Goal: Task Accomplishment & Management: Use online tool/utility

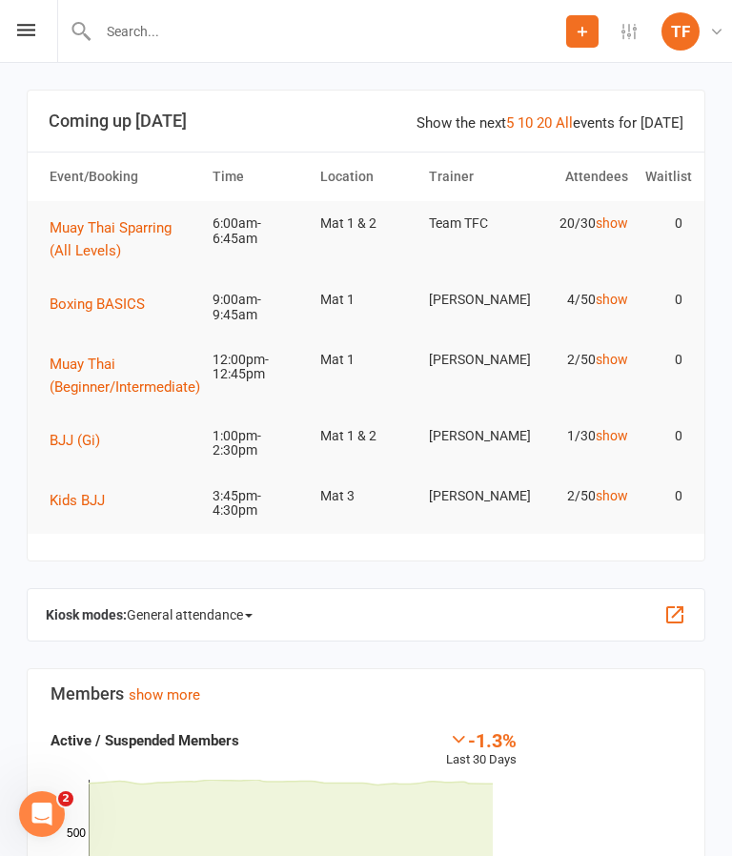
click at [246, 608] on span "General attendance" at bounding box center [190, 614] width 126 height 30
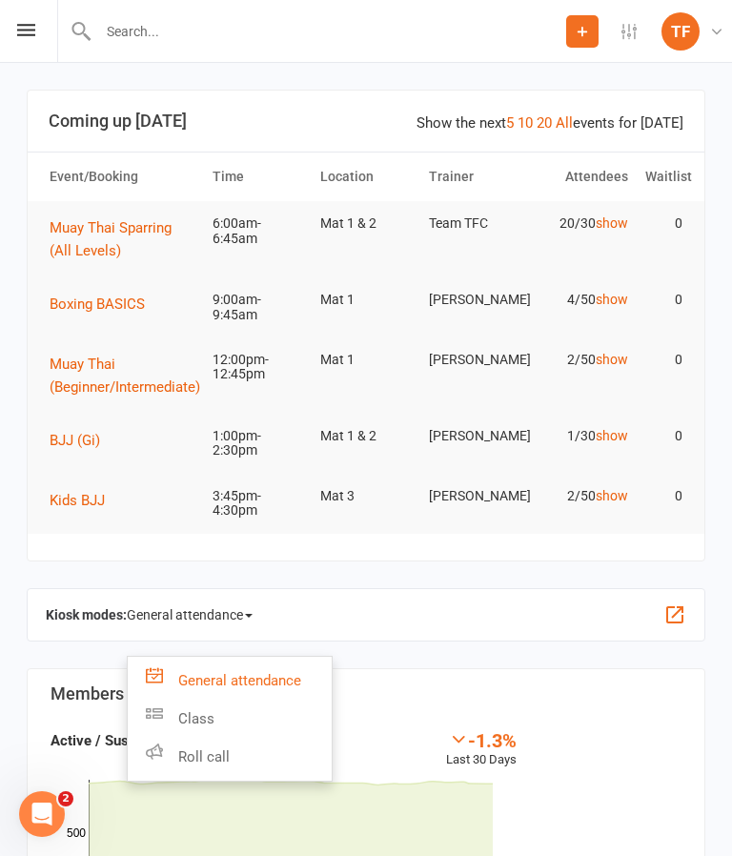
click at [247, 756] on link "Roll call" at bounding box center [230, 756] width 204 height 38
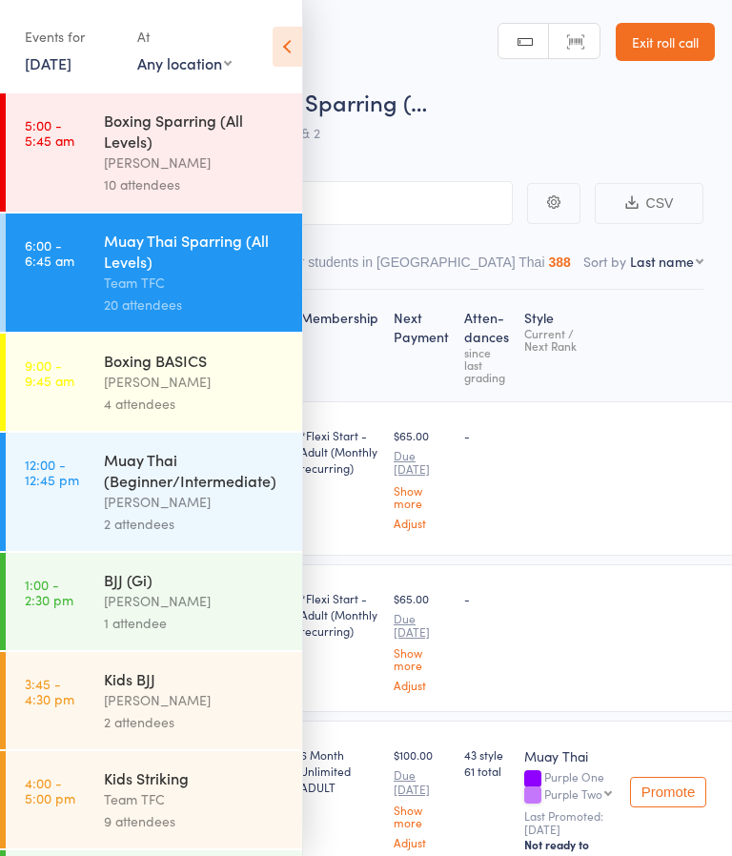
click at [287, 46] on icon at bounding box center [287, 47] width 30 height 40
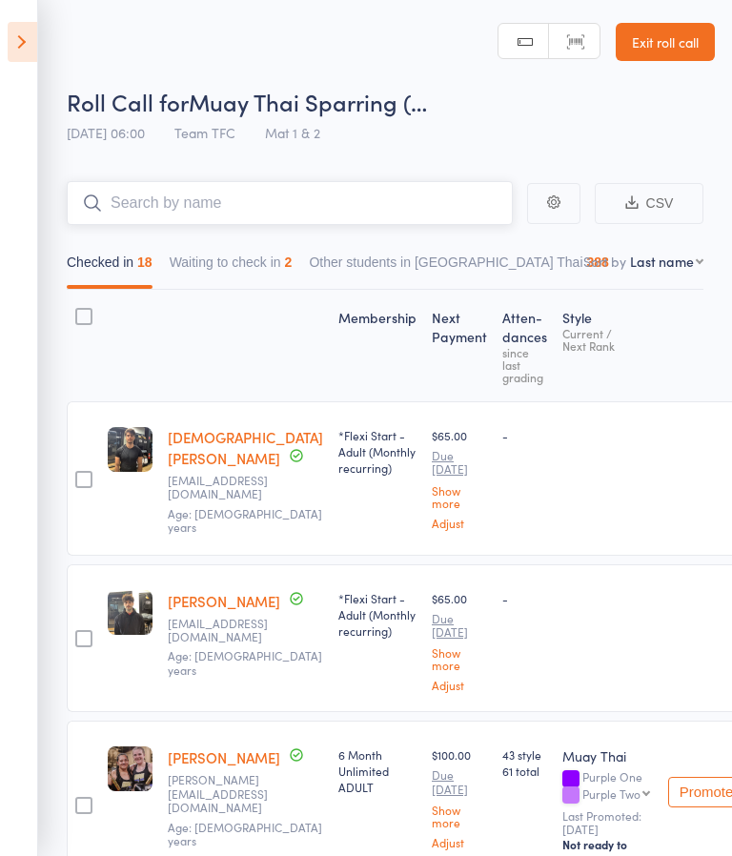
click at [139, 204] on input "search" at bounding box center [290, 203] width 446 height 44
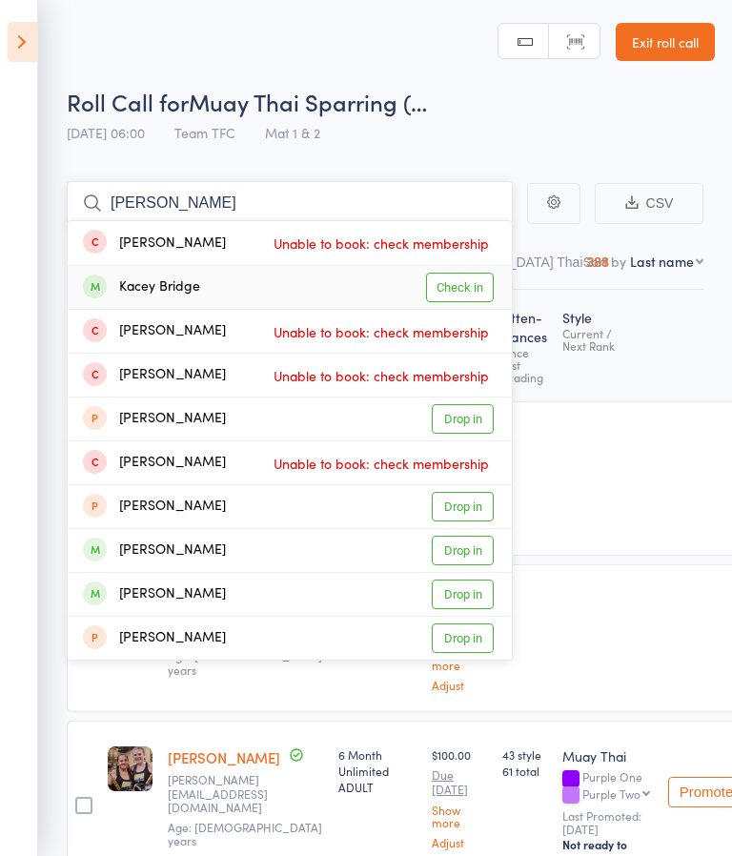
type input "[PERSON_NAME]"
click at [326, 291] on div "Kacey Bridge Check in" at bounding box center [290, 287] width 444 height 43
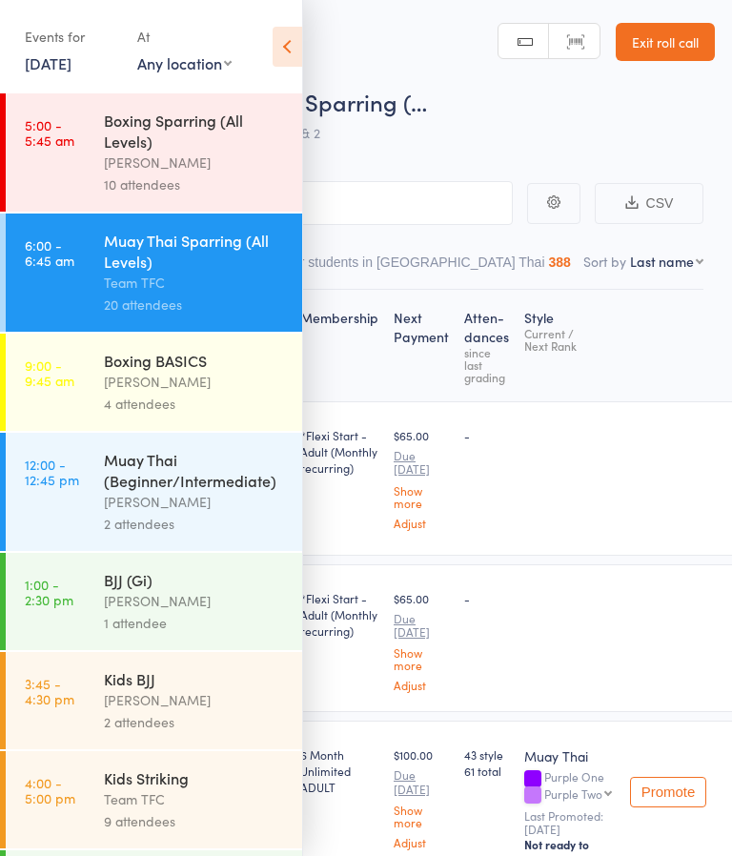
click at [656, 44] on link "Exit roll call" at bounding box center [664, 42] width 99 height 38
